Goal: Task Accomplishment & Management: Complete application form

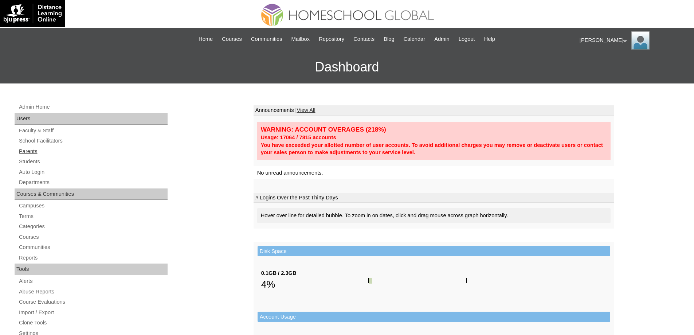
click at [41, 152] on link "Parents" at bounding box center [92, 151] width 149 height 9
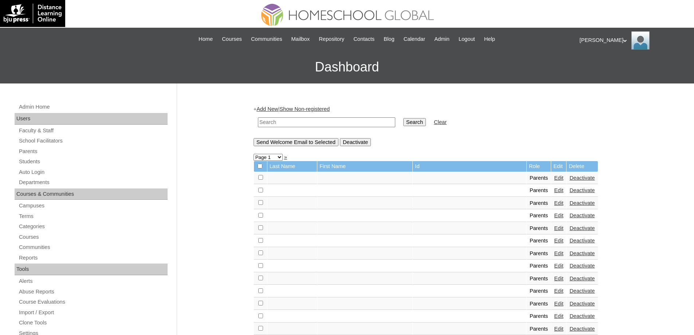
drag, startPoint x: 306, startPoint y: 123, endPoint x: 374, endPoint y: 126, distance: 68.5
click at [306, 123] on input "text" at bounding box center [326, 122] width 137 height 10
paste input "MHP0242-TECHPH2025"
type input "MHP0242-TECHPH2025"
click at [406, 123] on td "Search" at bounding box center [414, 122] width 30 height 17
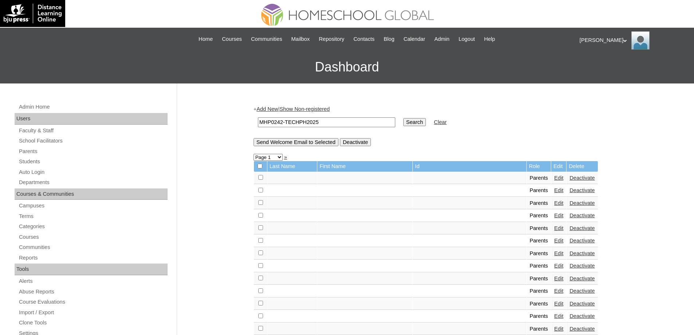
click at [415, 122] on input "Search" at bounding box center [414, 122] width 23 height 8
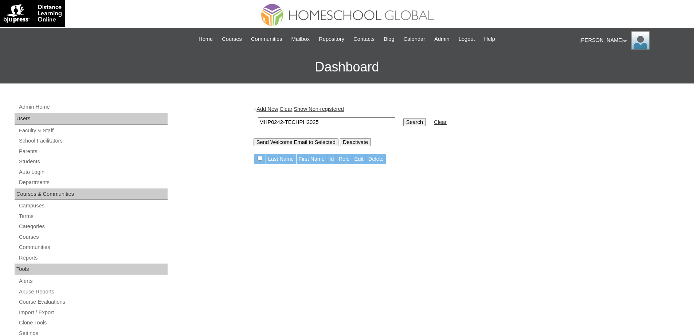
click at [267, 110] on link "Add New" at bounding box center [266, 109] width 21 height 6
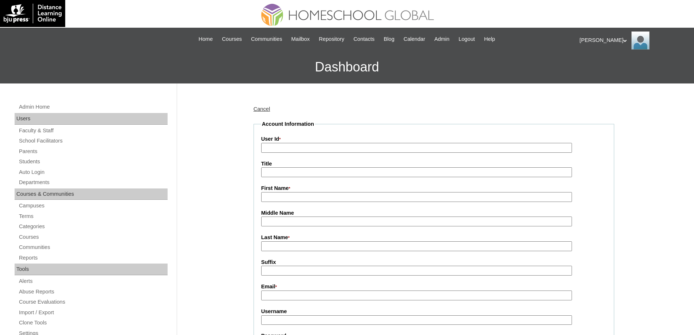
click at [283, 145] on input "User Id *" at bounding box center [416, 148] width 311 height 10
paste input "MHP0242-TECHPH2025"
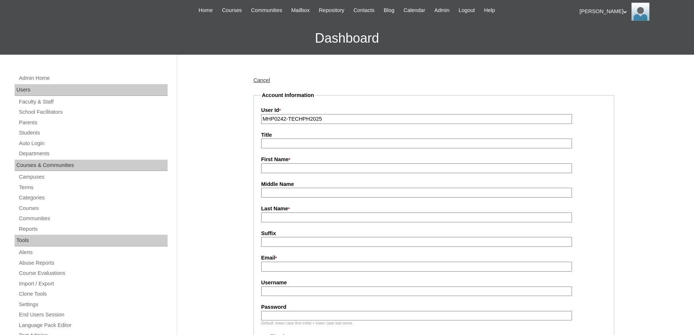
scroll to position [146, 0]
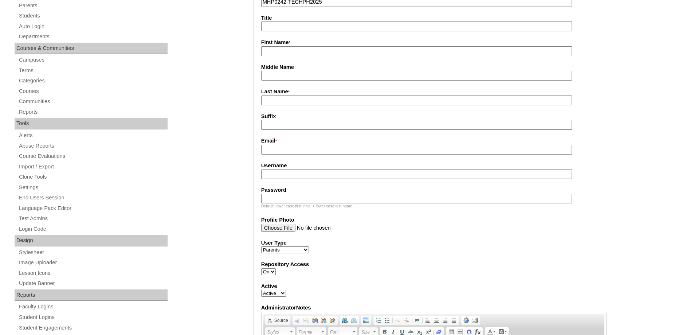
type input "MHP0242-TECHPH2025"
drag, startPoint x: 276, startPoint y: 56, endPoint x: 280, endPoint y: 60, distance: 5.4
click at [276, 56] on input "First Name *" at bounding box center [416, 51] width 311 height 10
click at [276, 52] on input "First Name *" at bounding box center [416, 51] width 311 height 10
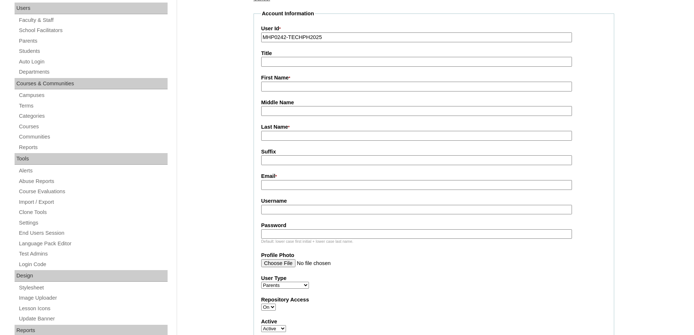
scroll to position [109, 0]
paste input "Clarinda"
type input "Clarinda"
drag, startPoint x: 289, startPoint y: 141, endPoint x: 284, endPoint y: 140, distance: 4.7
click at [285, 141] on input "Last Name *" at bounding box center [416, 137] width 311 height 10
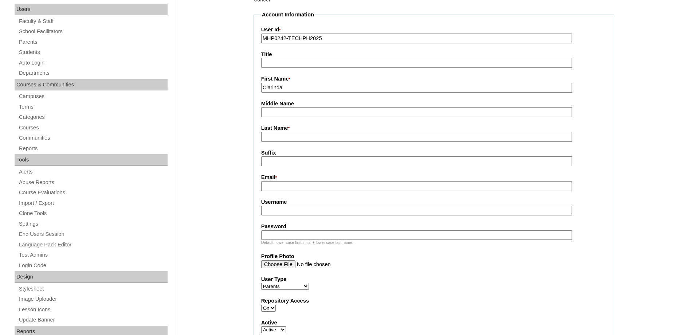
paste input "Castillo"
type input "CASTILLO"
click at [264, 193] on fieldset "Account Information User Id * MHP0242-TECHPH2025 Title First Name * Clarinda Mi…" at bounding box center [433, 242] width 360 height 463
click at [268, 186] on input "Email *" at bounding box center [416, 186] width 311 height 10
paste input "clarieamazinggrace168@gmail.com"
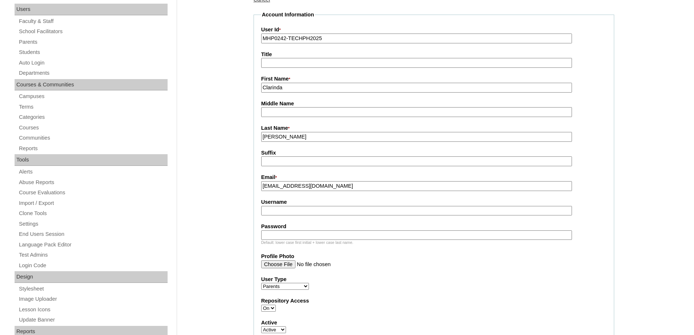
type input "clarieamazinggrace168@gmail.com"
click at [277, 209] on input "Username" at bounding box center [416, 211] width 311 height 10
click at [286, 216] on input "Username" at bounding box center [416, 211] width 311 height 10
paste input "castilloC2025"
type input "castilloC2025"
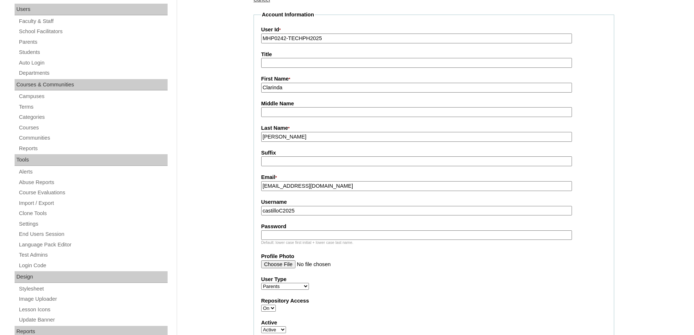
click at [288, 237] on input "Password" at bounding box center [416, 235] width 311 height 10
paste input "techcnp141"
type input "techcnp141"
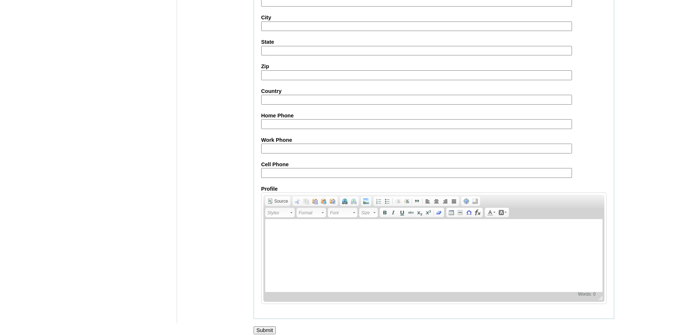
scroll to position [649, 0]
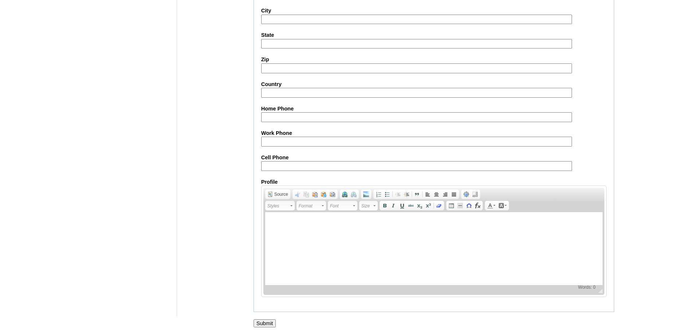
click at [262, 322] on input "Submit" at bounding box center [264, 323] width 23 height 8
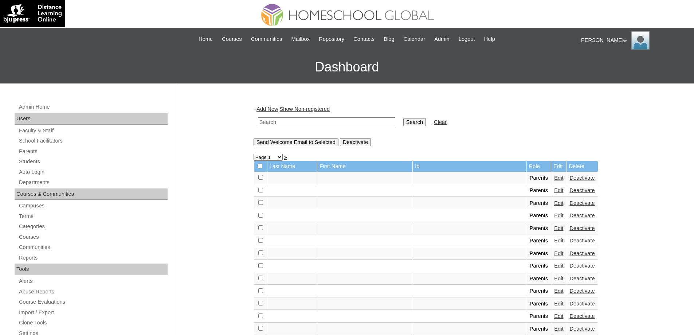
click at [280, 126] on input "text" at bounding box center [326, 122] width 137 height 10
paste input "MHS00348-TECHPH2025"
type input "MHS00348-TECHPH2025"
click at [415, 127] on td "Search" at bounding box center [414, 122] width 30 height 17
click at [419, 124] on input "Search" at bounding box center [414, 122] width 23 height 8
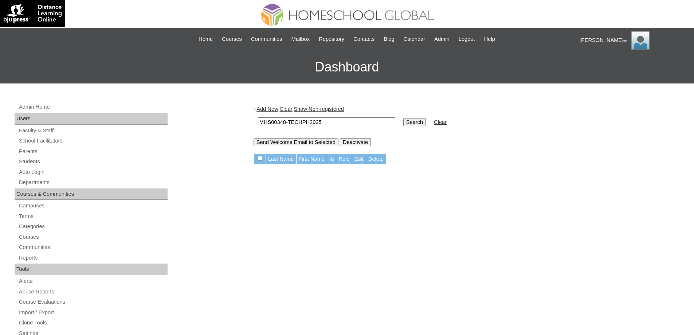
click at [273, 111] on link "Add New" at bounding box center [266, 109] width 21 height 6
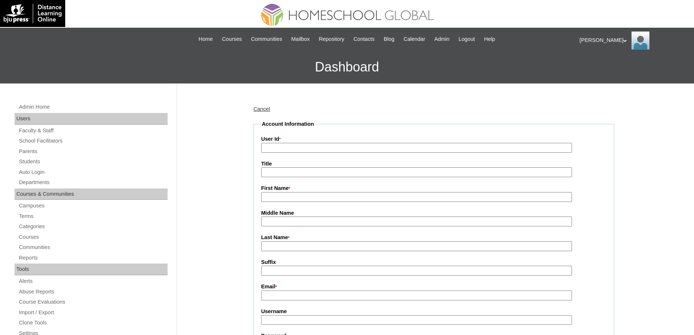
click at [283, 151] on input "User Id *" at bounding box center [416, 148] width 311 height 10
paste input "MHS00348-TECHPH2025"
type input "MHS00348-TECHPH2025"
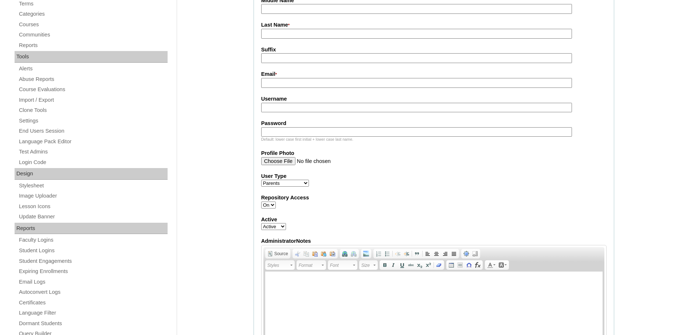
scroll to position [218, 0]
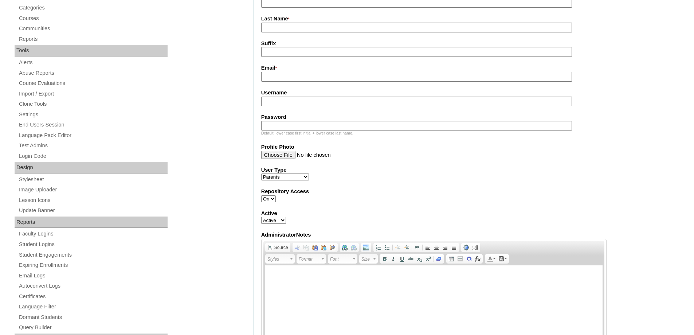
click at [276, 179] on select "Faculty Staff Student Parents School Facilitators" at bounding box center [285, 176] width 48 height 7
click at [232, 173] on div "Admin Home Users Faculty & Staff School Facilitators Parents Students Auto Logi…" at bounding box center [347, 310] width 694 height 891
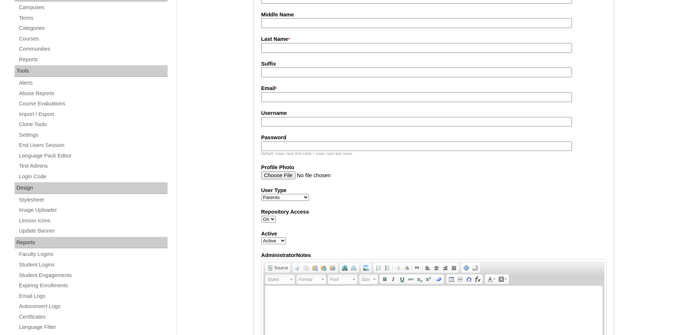
scroll to position [73, 0]
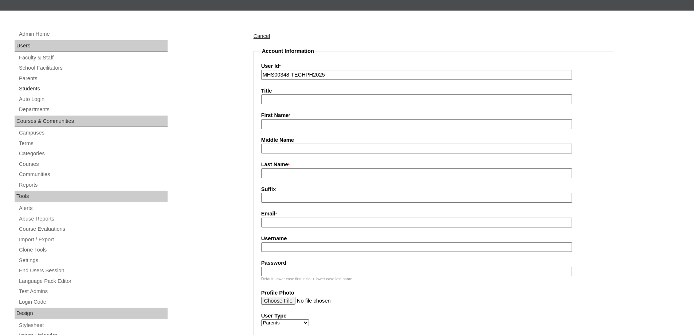
click at [33, 84] on link "Students" at bounding box center [92, 88] width 149 height 9
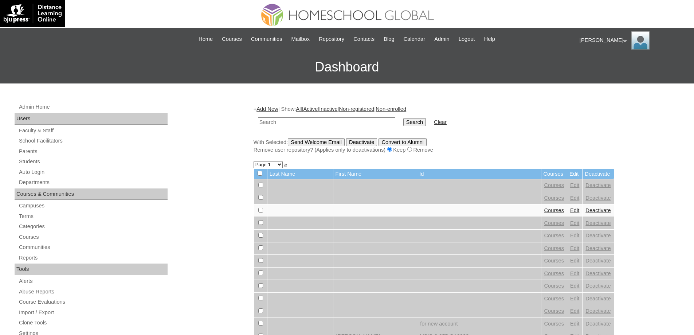
drag, startPoint x: 298, startPoint y: 122, endPoint x: 332, endPoint y: 127, distance: 34.9
click at [299, 122] on input "text" at bounding box center [326, 122] width 137 height 10
type input "MHS00348-TECHPH2025"
click at [408, 121] on input "Search" at bounding box center [414, 122] width 23 height 8
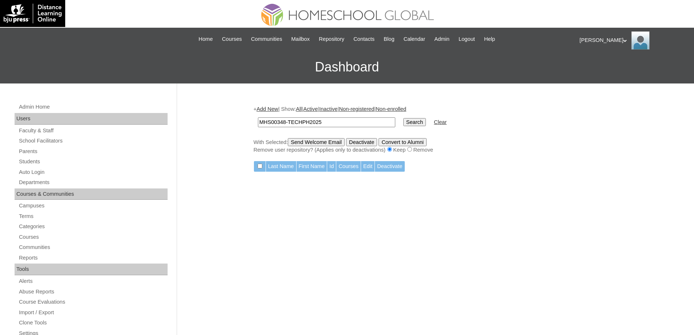
click at [278, 110] on link "Add New" at bounding box center [266, 109] width 21 height 6
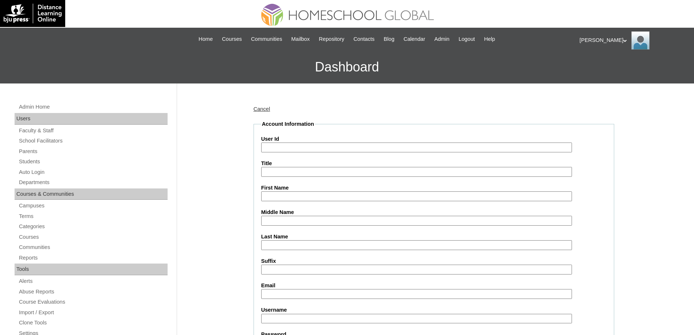
click at [288, 145] on input "User Id" at bounding box center [416, 147] width 311 height 10
paste input "MHS00348-TECHPH2025"
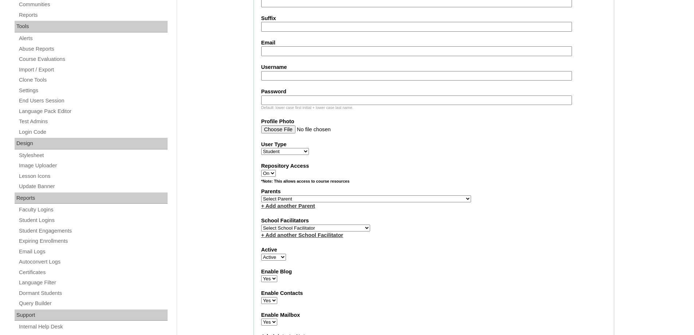
scroll to position [291, 0]
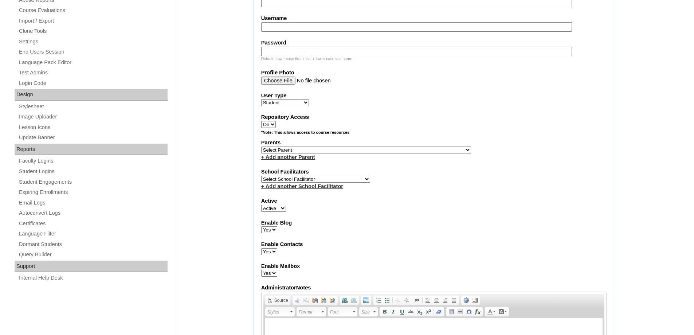
type input "MHS00348-TECHPH2025"
click at [287, 150] on select "Select Parent , , , , , , , , , , , , , , , , , , , , , , , , , , , , , , , , ,…" at bounding box center [366, 149] width 210 height 7
select select "44207"
click at [261, 146] on select "Select Parent , , , , , , , , , , , , , , , , , , , , , , , , , , , , , , , , ,…" at bounding box center [366, 149] width 210 height 7
click at [422, 226] on div "Enable Blog Yes No" at bounding box center [433, 226] width 345 height 15
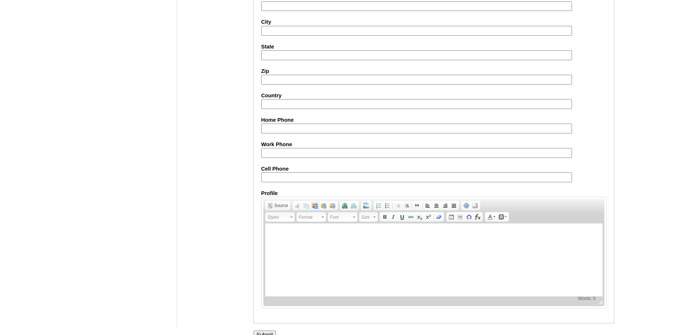
scroll to position [765, 0]
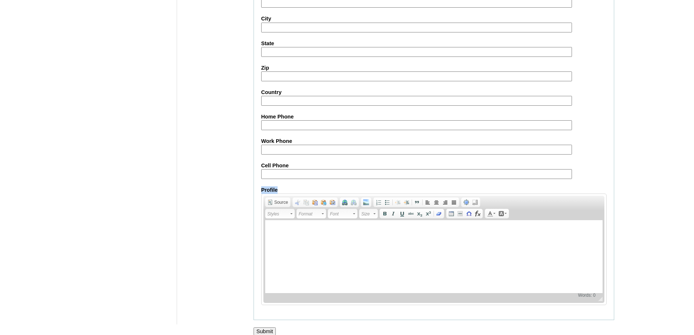
drag, startPoint x: 297, startPoint y: 177, endPoint x: 189, endPoint y: 26, distance: 185.8
click at [297, 176] on fieldset "Personal Information Address Address2 City State Zip Country Home Phone Work Ph…" at bounding box center [433, 136] width 360 height 368
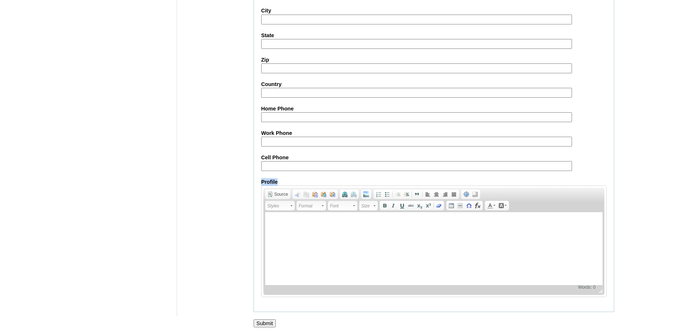
scroll to position [773, 0]
click at [264, 327] on input "Submit" at bounding box center [264, 323] width 23 height 8
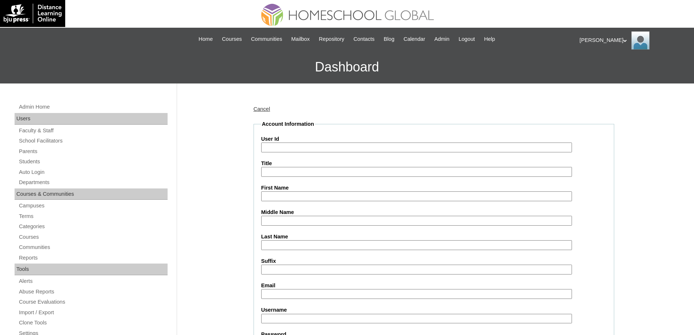
click at [288, 151] on input "User Id" at bounding box center [416, 147] width 311 height 10
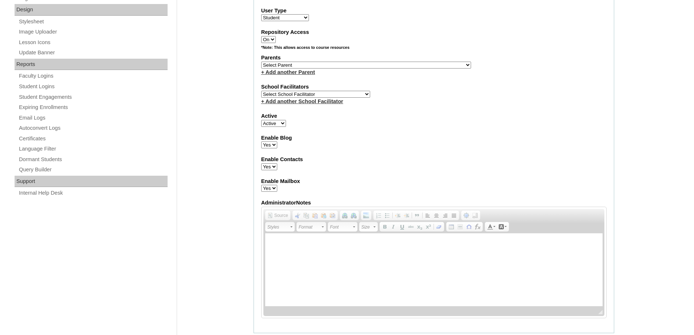
paste input "MHS00348-TECHPH2025"
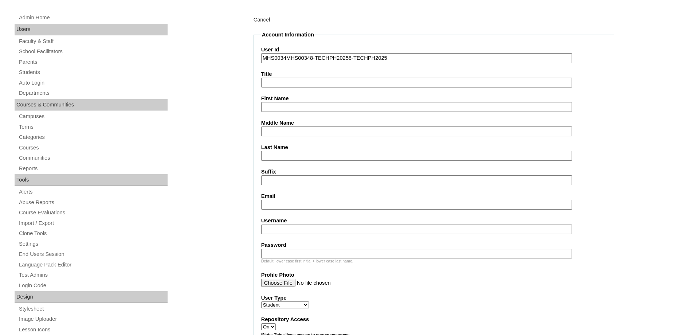
type input "MHS00348-TECHPH2025"
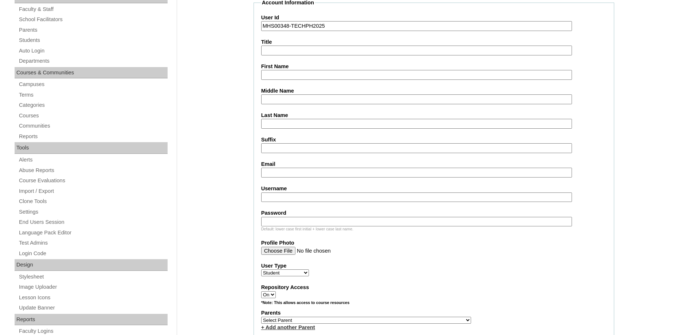
scroll to position [107, 0]
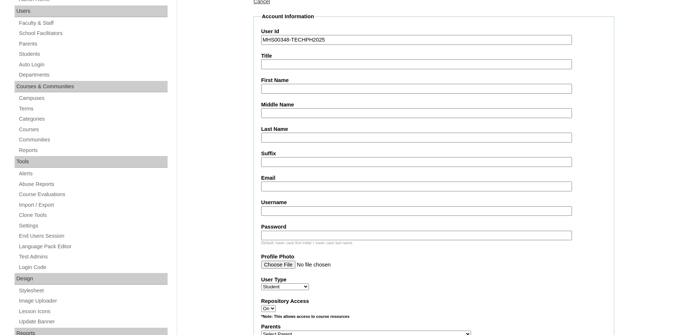
drag, startPoint x: 280, startPoint y: 85, endPoint x: 253, endPoint y: 53, distance: 42.1
click at [280, 85] on input "First Name" at bounding box center [416, 89] width 311 height 10
paste input "Emmanuel Sebastian"
type input "Emmanuel Sebastian"
click at [292, 137] on input "Last Name" at bounding box center [416, 138] width 311 height 10
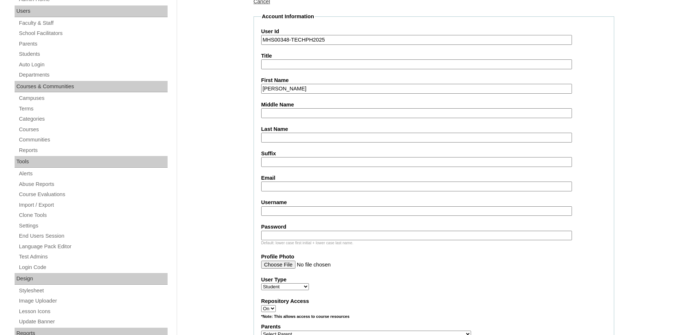
paste input "Castillo"
type input "Castillo"
click at [276, 181] on label "Email" at bounding box center [433, 178] width 345 height 8
click at [276, 181] on input "Email" at bounding box center [416, 186] width 311 height 10
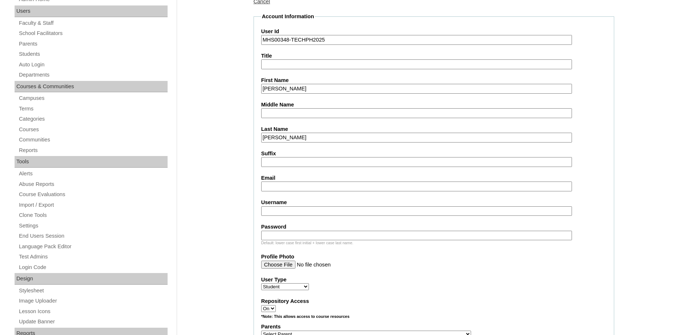
paste input "clarieamazinggrace168@gmail.com"
type input "clarieamazinggrace168@gmail.com"
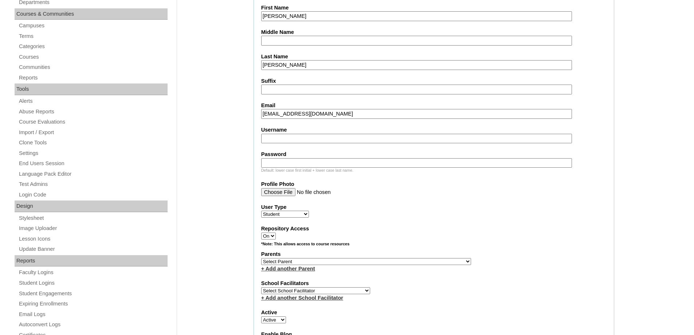
scroll to position [180, 0]
drag, startPoint x: 271, startPoint y: 135, endPoint x: 279, endPoint y: 138, distance: 7.6
click at [271, 135] on input "Username" at bounding box center [416, 138] width 311 height 10
paste input "emmanuelcastillo"
type input "emmanuelcastillo"
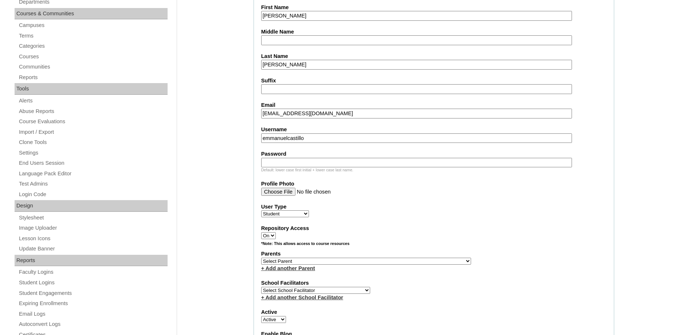
click at [318, 162] on input "Password" at bounding box center [416, 163] width 311 height 10
paste input "250007248"
type input "250007248"
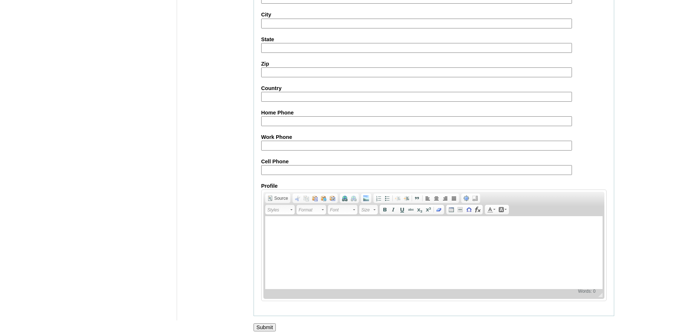
scroll to position [773, 0]
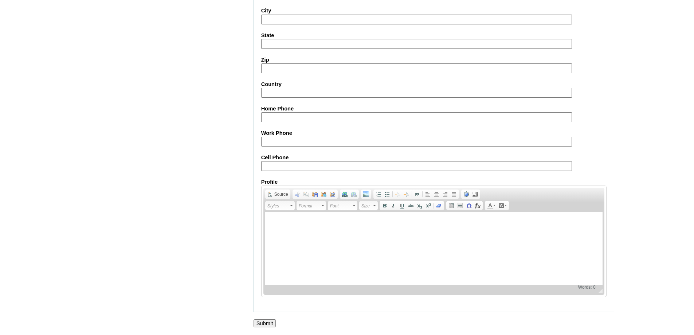
click at [275, 323] on input "Submit" at bounding box center [264, 323] width 23 height 8
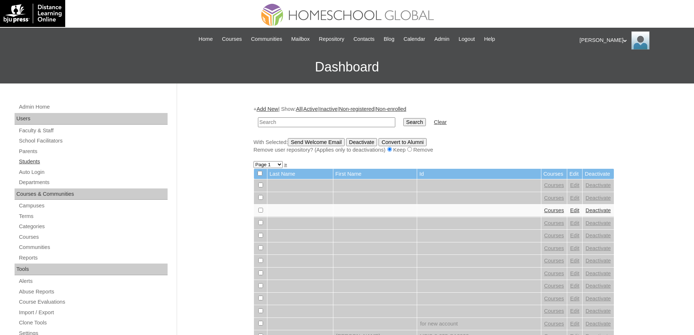
click at [54, 158] on link "Students" at bounding box center [92, 161] width 149 height 9
drag, startPoint x: 294, startPoint y: 122, endPoint x: 313, endPoint y: 122, distance: 18.9
click at [297, 122] on input "text" at bounding box center [326, 122] width 137 height 10
type input "MHS00348-TECHPH2025"
click at [413, 127] on td "Search" at bounding box center [414, 122] width 30 height 17
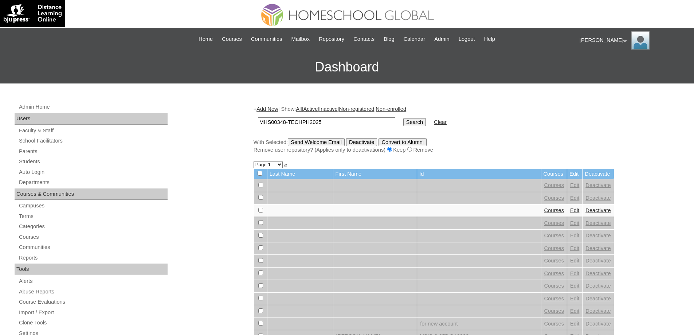
click at [415, 122] on input "Search" at bounding box center [414, 122] width 23 height 8
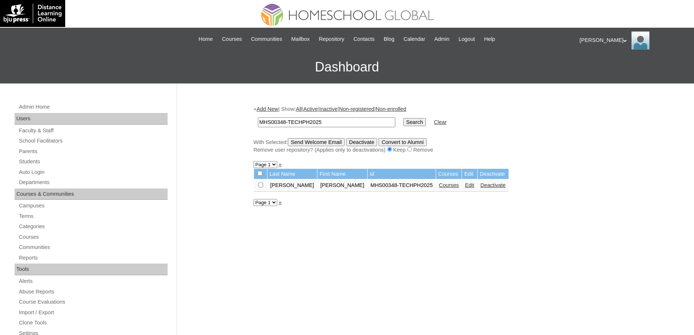
click at [454, 188] on link "Courses" at bounding box center [449, 185] width 20 height 6
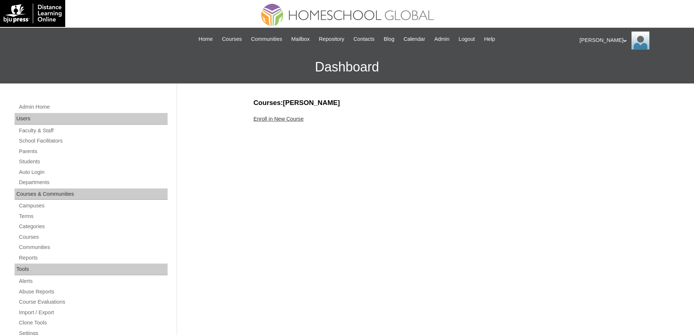
click at [295, 117] on link "Enroll in New Course" at bounding box center [278, 119] width 50 height 6
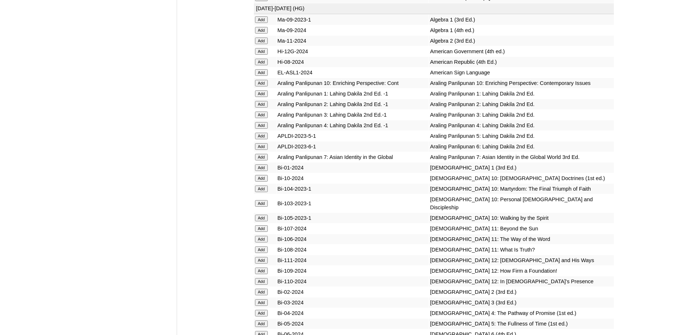
scroll to position [1820, 0]
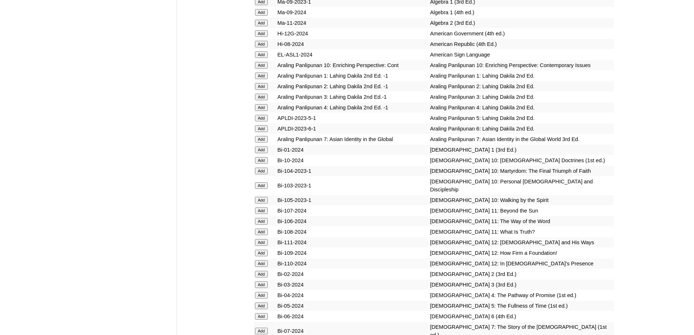
click at [259, 90] on input "Add" at bounding box center [261, 86] width 13 height 7
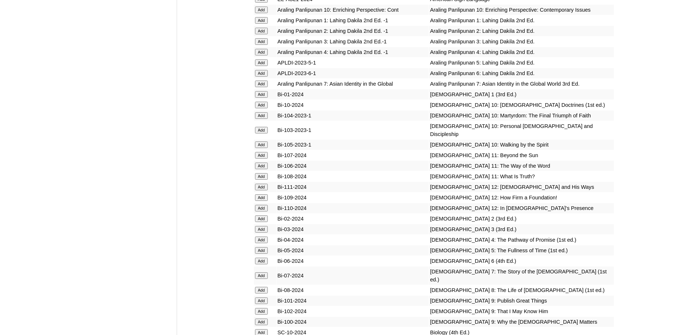
scroll to position [2002, 0]
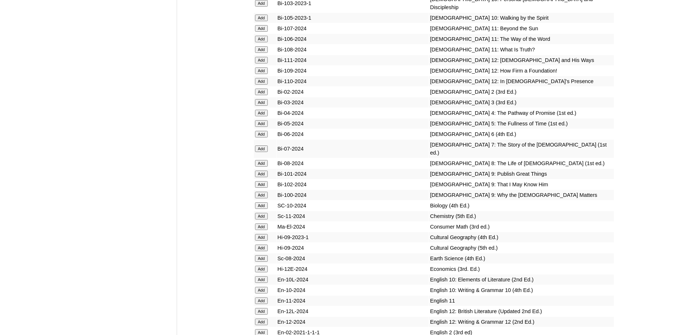
click at [258, 95] on input "Add" at bounding box center [261, 91] width 13 height 7
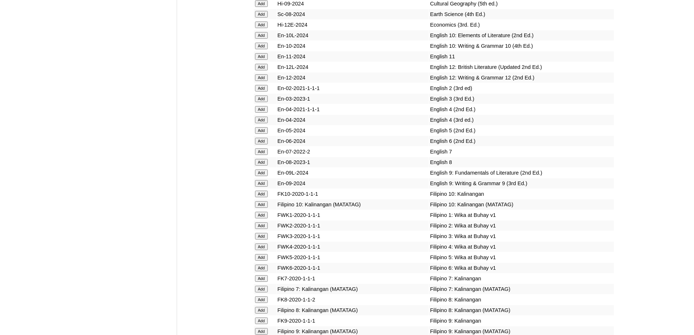
scroll to position [2247, 0]
click at [263, 90] on input "Add" at bounding box center [261, 87] width 13 height 7
click at [263, 228] on input "Add" at bounding box center [261, 224] width 13 height 7
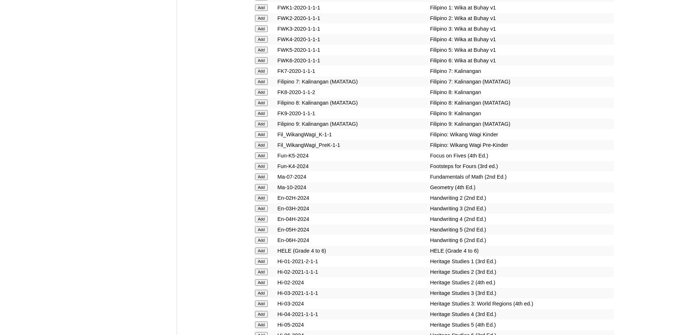
scroll to position [2466, 0]
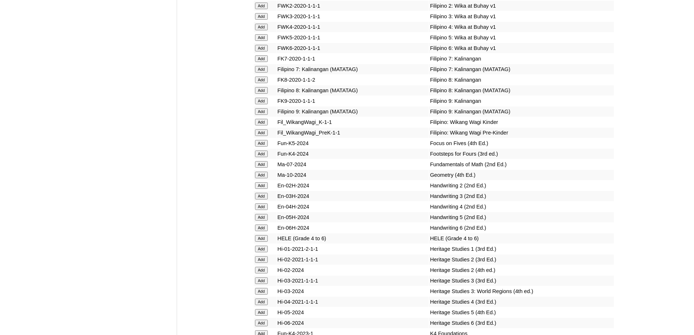
click at [263, 189] on input "Add" at bounding box center [261, 185] width 13 height 7
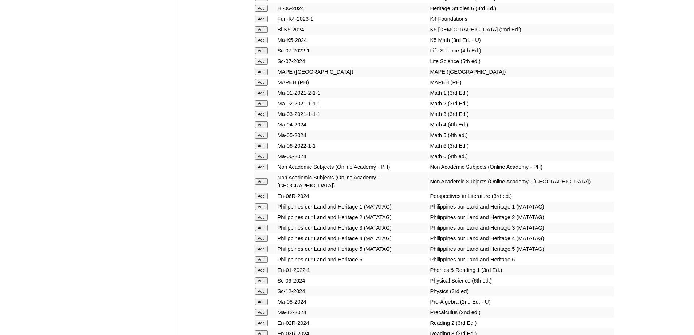
scroll to position [2782, 0]
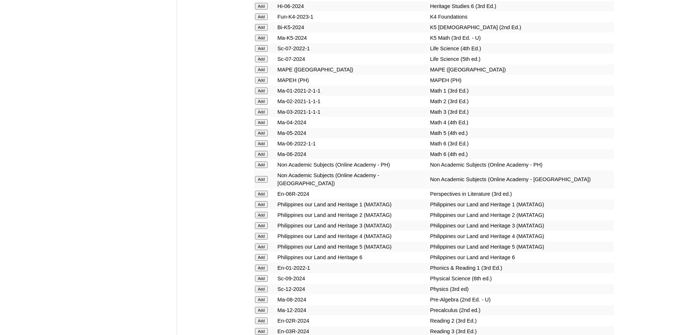
click at [261, 83] on input "Add" at bounding box center [261, 80] width 13 height 7
click at [263, 104] on input "Add" at bounding box center [261, 101] width 13 height 7
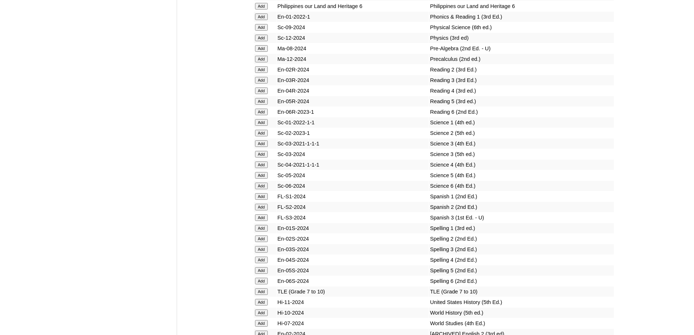
scroll to position [3037, 0]
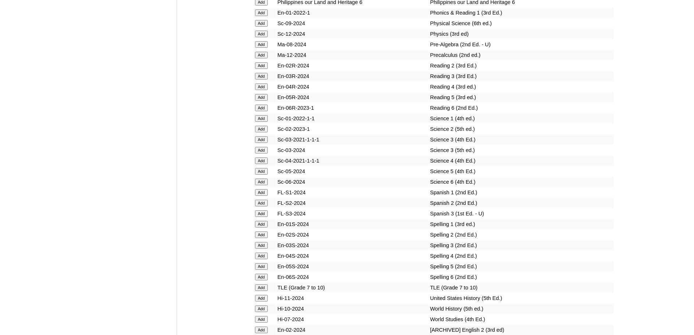
click at [263, 69] on input "Add" at bounding box center [261, 65] width 13 height 7
click at [265, 132] on input "Add" at bounding box center [261, 129] width 13 height 7
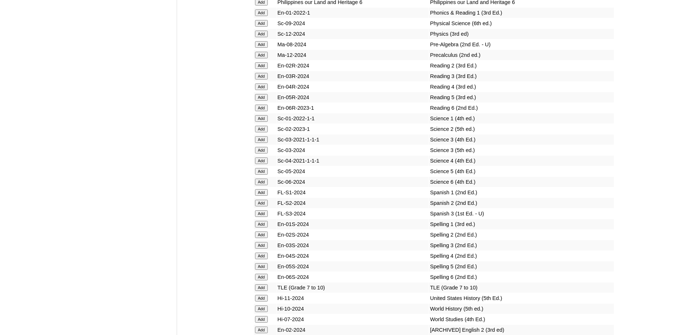
click at [265, 132] on input "Add" at bounding box center [261, 129] width 13 height 7
click at [264, 238] on input "Add" at bounding box center [261, 234] width 13 height 7
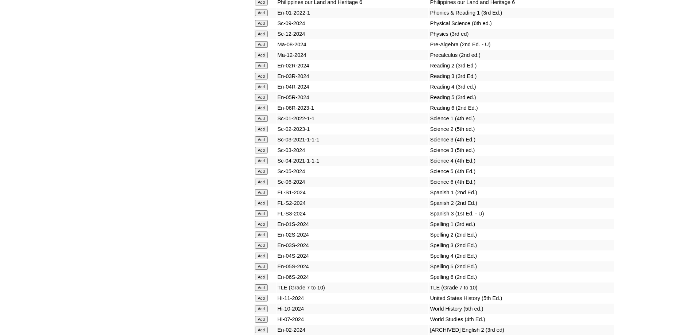
click at [264, 238] on input "Add" at bounding box center [261, 234] width 13 height 7
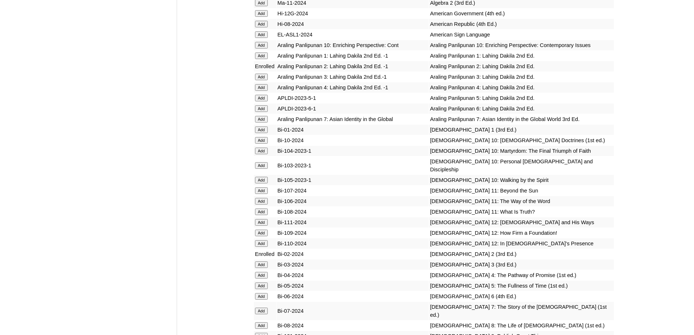
scroll to position [1799, 0]
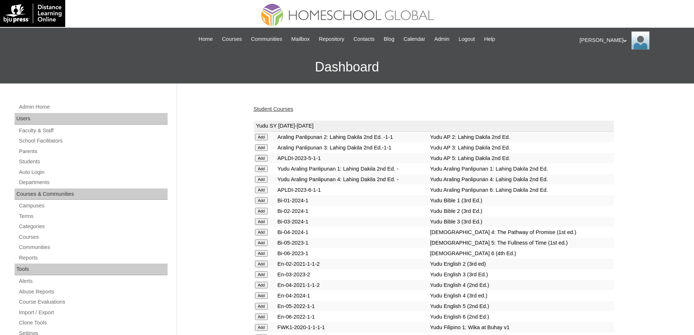
click at [288, 108] on link "Student Courses" at bounding box center [273, 109] width 40 height 6
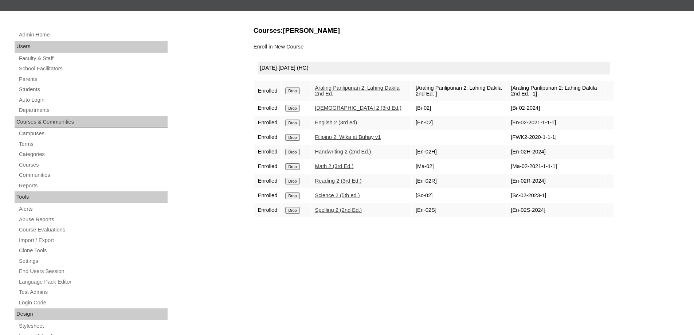
scroll to position [73, 0]
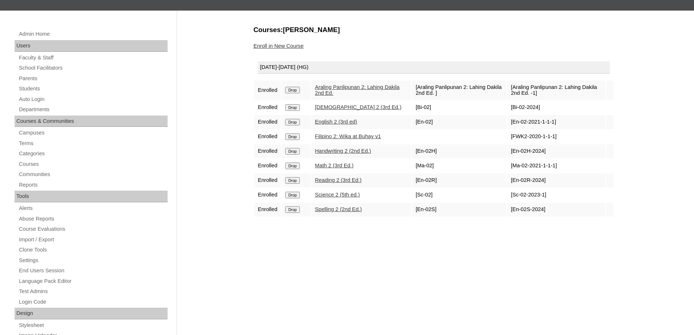
click at [294, 47] on link "Enroll in New Course" at bounding box center [278, 46] width 50 height 6
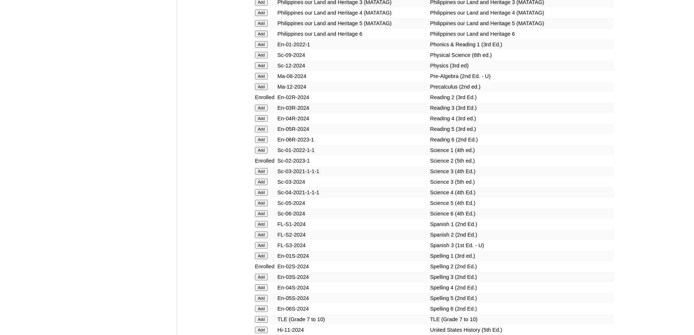
scroll to position [2877, 0]
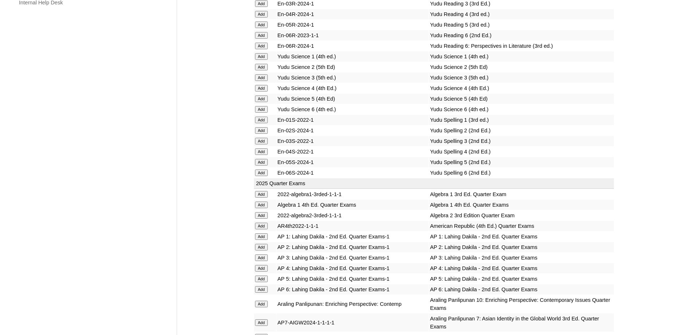
scroll to position [655, 0]
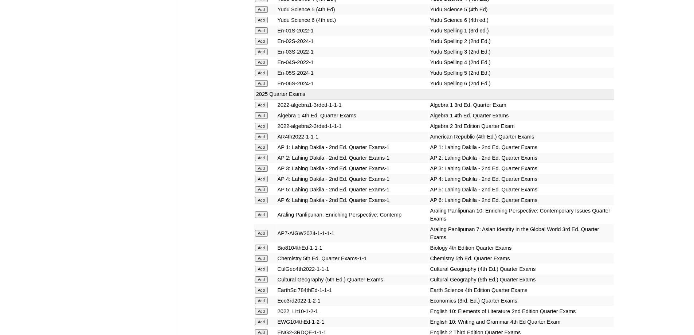
click at [259, 161] on input "Add" at bounding box center [261, 157] width 13 height 7
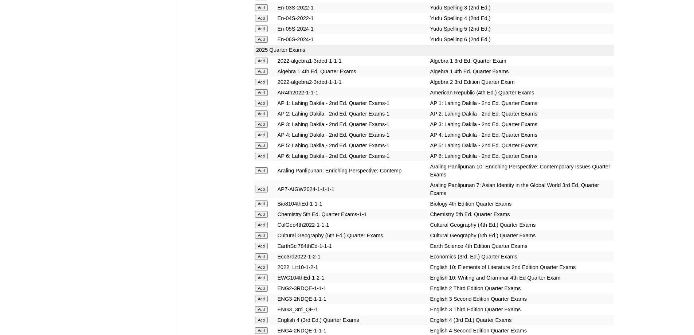
scroll to position [874, 0]
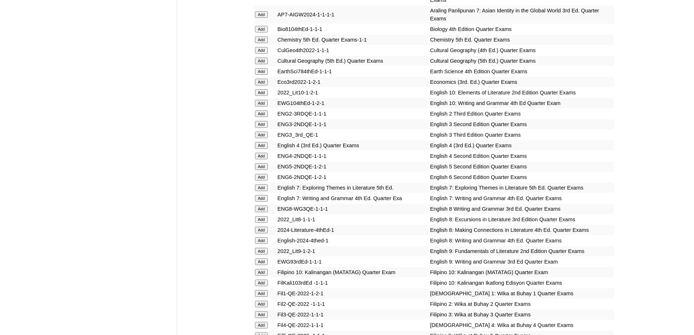
click at [260, 117] on input "Add" at bounding box center [261, 113] width 13 height 7
click at [259, 117] on input "Add" at bounding box center [261, 113] width 13 height 7
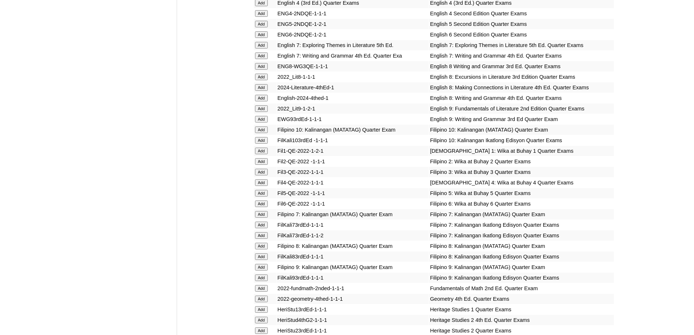
scroll to position [1019, 0]
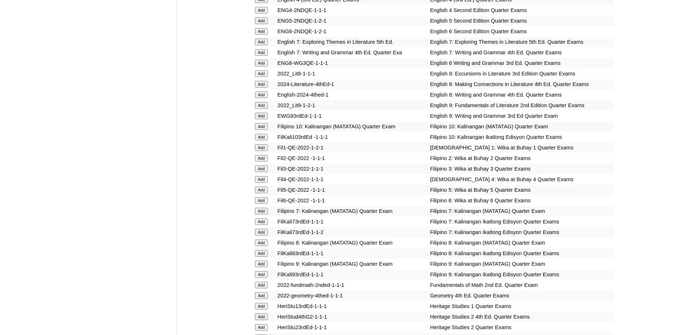
click at [268, 163] on td "Add" at bounding box center [265, 158] width 22 height 10
click at [262, 161] on input "Add" at bounding box center [261, 158] width 13 height 7
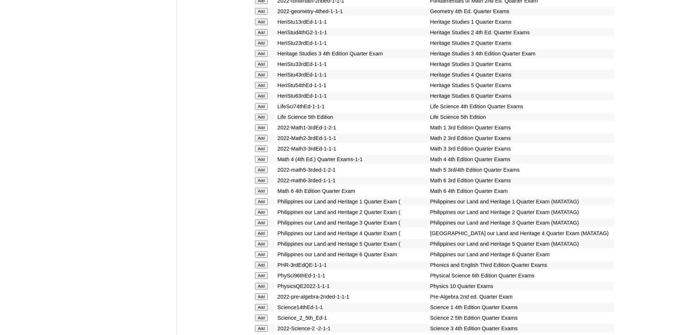
scroll to position [1347, 0]
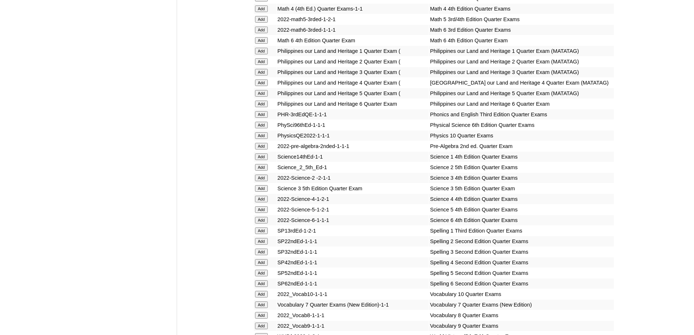
scroll to position [1456, 0]
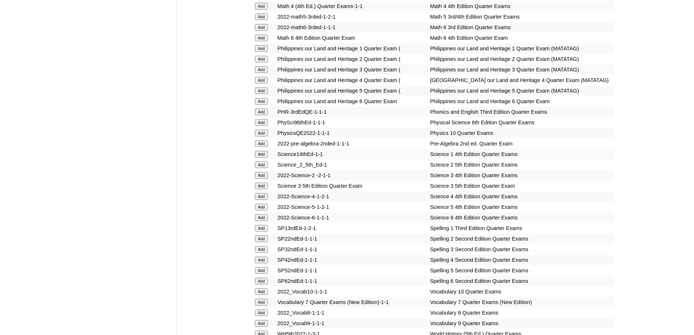
click at [265, 168] on input "Add" at bounding box center [261, 164] width 13 height 7
click at [264, 168] on input "Add" at bounding box center [261, 164] width 13 height 7
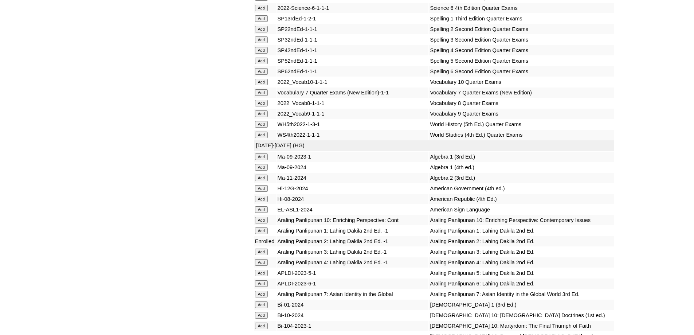
scroll to position [1675, 0]
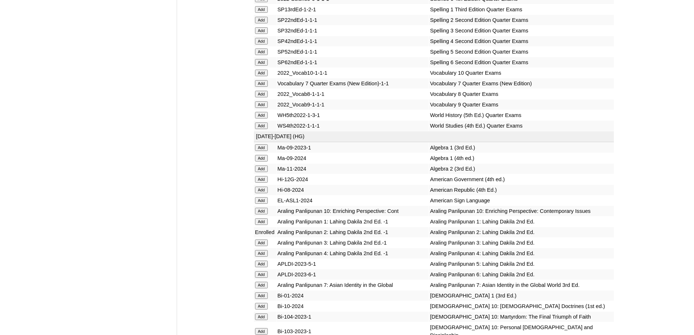
click at [260, 23] on input "Add" at bounding box center [261, 20] width 13 height 7
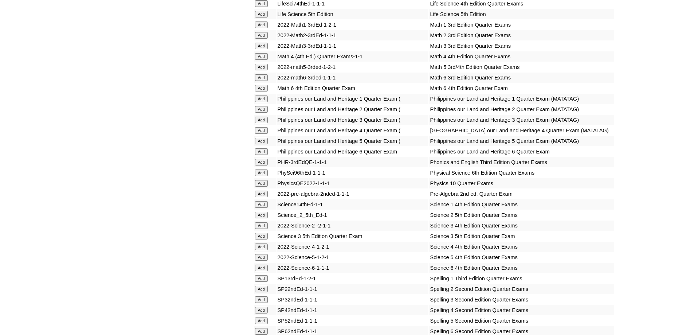
scroll to position [1384, 0]
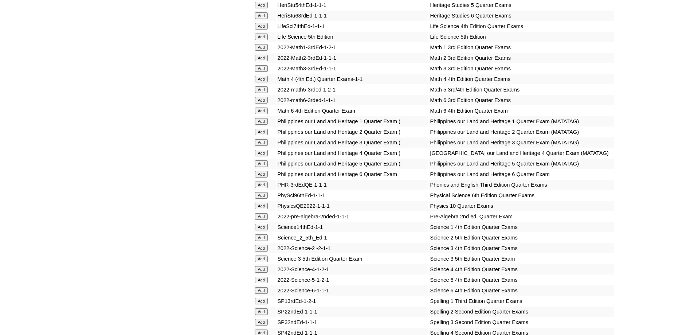
click at [255, 61] on input "Add" at bounding box center [261, 58] width 13 height 7
click at [260, 61] on input "Add" at bounding box center [261, 58] width 13 height 7
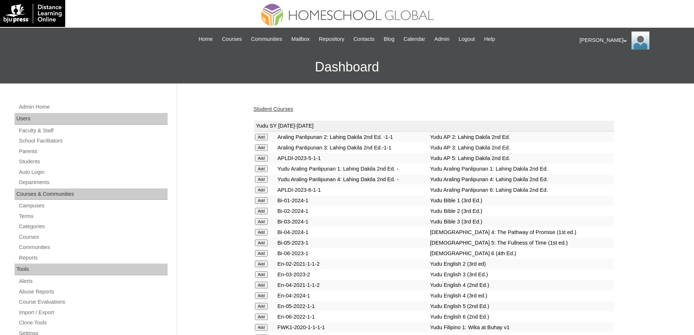
click at [271, 107] on link "Student Courses" at bounding box center [273, 109] width 40 height 6
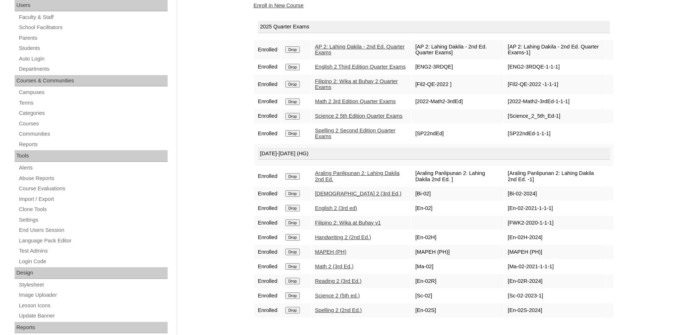
scroll to position [109, 0]
